Goal: Task Accomplishment & Management: Use online tool/utility

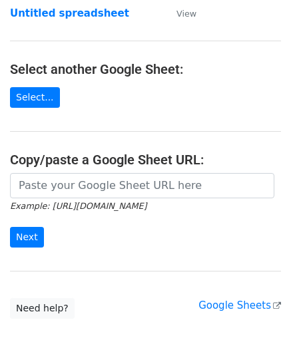
scroll to position [133, 0]
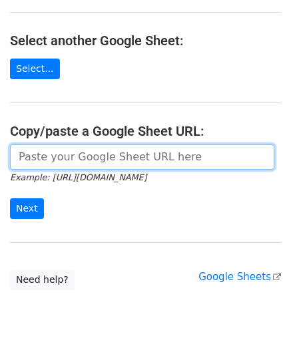
click at [66, 155] on input "url" at bounding box center [142, 157] width 264 height 25
paste input "https://docs.google.com/spreadsheets/d/12lbq5KTnBP57TfnftYsHDyBrzWbcSoYBeh-4Q_i…"
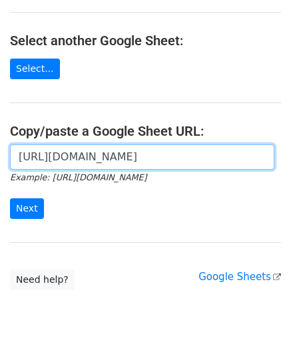
scroll to position [0, 271]
type input "https://docs.google.com/spreadsheets/d/12lbq5KTnBP57TfnftYsHDyBrzWbcSoYBeh-4Q_i…"
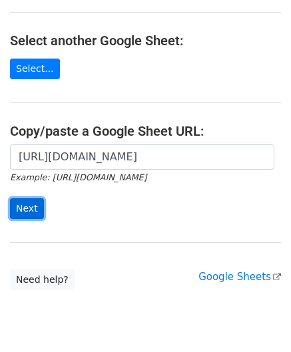
click at [27, 203] on input "Next" at bounding box center [27, 208] width 34 height 21
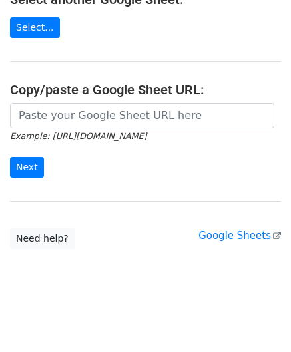
scroll to position [175, 0]
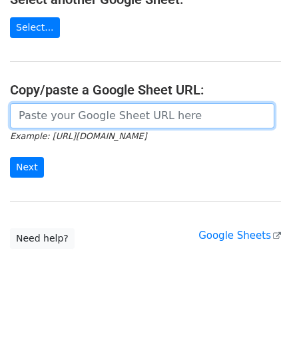
click at [69, 117] on input "url" at bounding box center [142, 115] width 264 height 25
paste input "https://docs.google.com/spreadsheets/d/12lbq5KTnBP57TfnftYsHDyBrzWbcSoYBeh-4Q_i…"
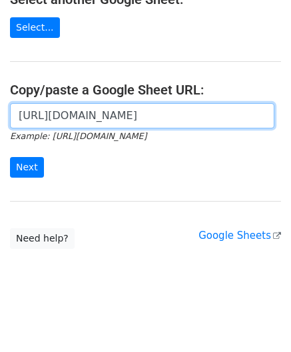
scroll to position [0, 271]
type input "https://docs.google.com/spreadsheets/d/12lbq5KTnBP57TfnftYsHDyBrzWbcSoYBeh-4Q_i…"
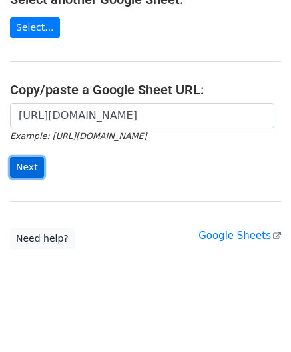
scroll to position [0, 0]
click at [27, 162] on input "Next" at bounding box center [27, 167] width 34 height 21
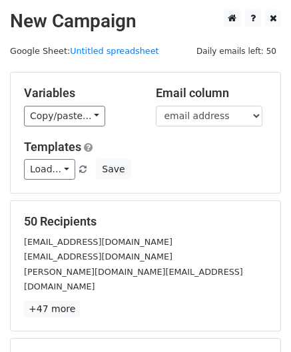
scroll to position [163, 0]
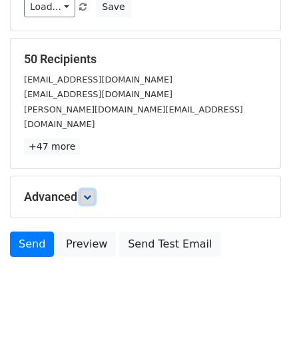
click at [95, 190] on link at bounding box center [87, 197] width 15 height 15
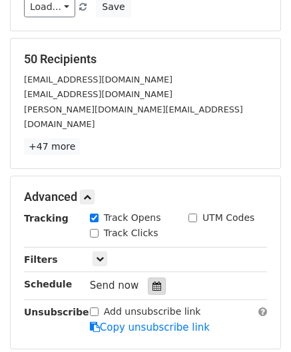
click at [153, 282] on icon at bounding box center [157, 286] width 9 height 9
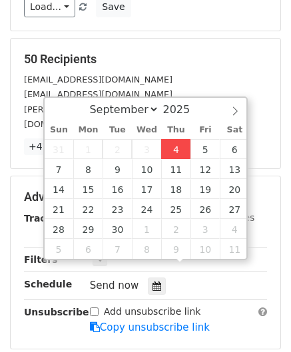
type input "[DATE] 12:00"
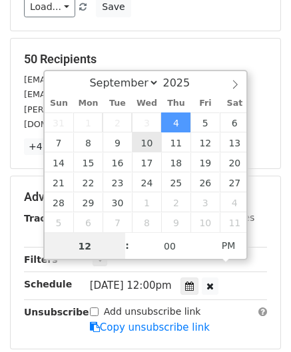
paste input "8"
type input "8"
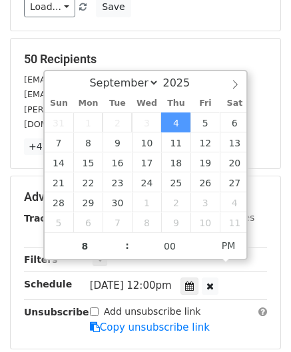
type input "[DATE] 20:00"
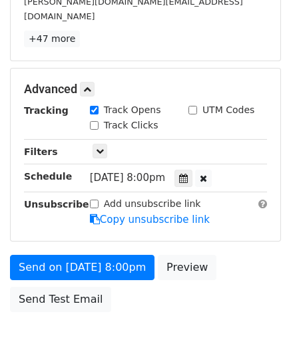
scroll to position [324, 0]
